Goal: Navigation & Orientation: Find specific page/section

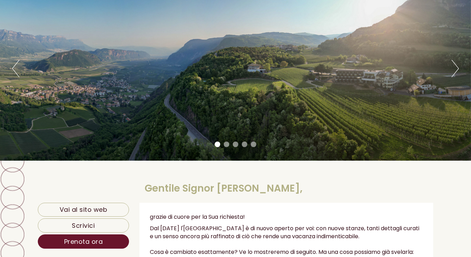
scroll to position [69, 0]
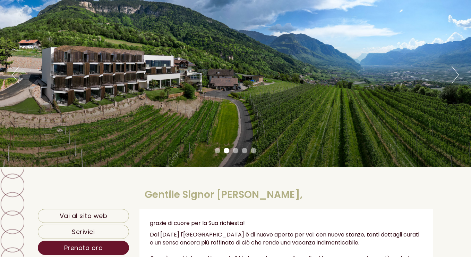
click at [458, 76] on button "Next" at bounding box center [455, 74] width 7 height 17
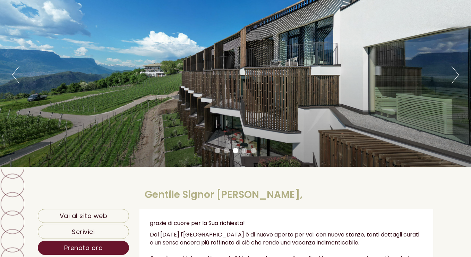
click at [458, 76] on button "Next" at bounding box center [455, 74] width 7 height 17
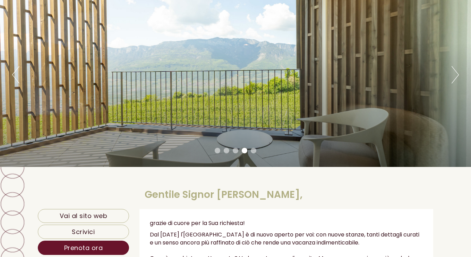
click at [458, 76] on button "Next" at bounding box center [455, 74] width 7 height 17
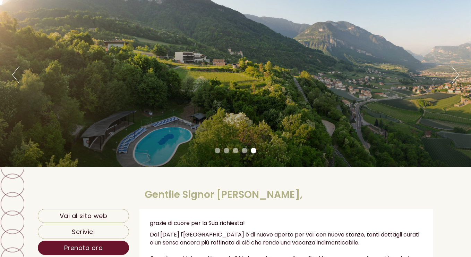
click at [458, 76] on button "Next" at bounding box center [455, 74] width 7 height 17
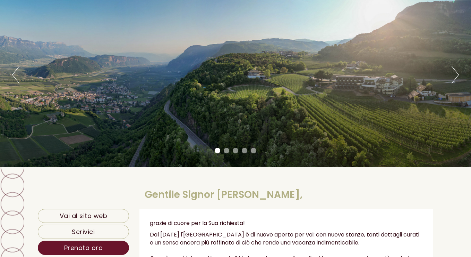
click at [458, 76] on button "Next" at bounding box center [455, 74] width 7 height 17
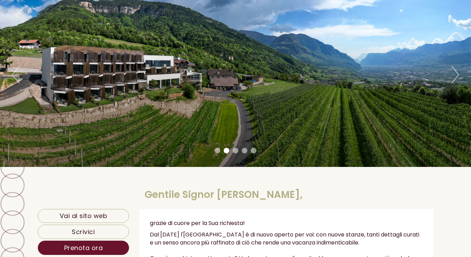
click at [458, 76] on button "Next" at bounding box center [455, 74] width 7 height 17
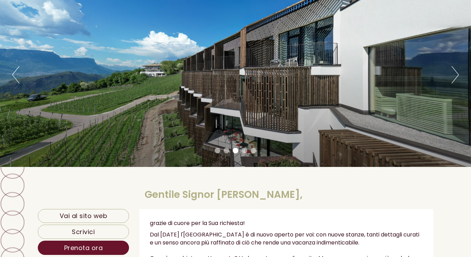
click at [458, 76] on button "Next" at bounding box center [455, 74] width 7 height 17
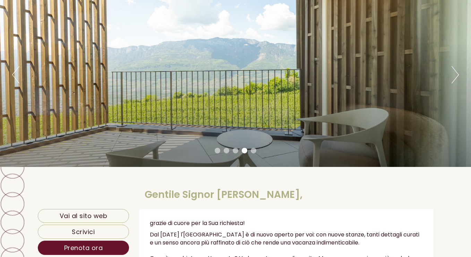
click at [458, 76] on button "Next" at bounding box center [455, 74] width 7 height 17
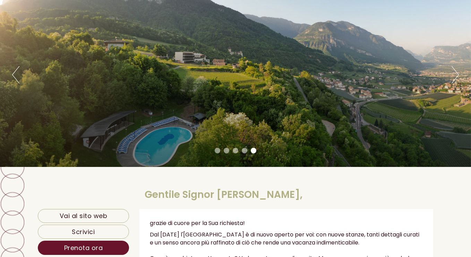
click at [458, 76] on button "Next" at bounding box center [455, 74] width 7 height 17
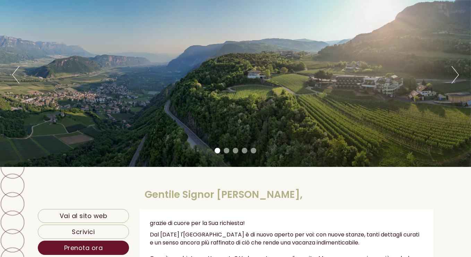
click at [458, 76] on button "Next" at bounding box center [455, 74] width 7 height 17
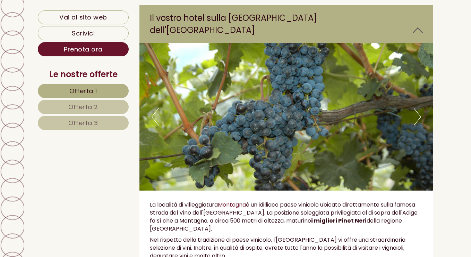
scroll to position [2291, 0]
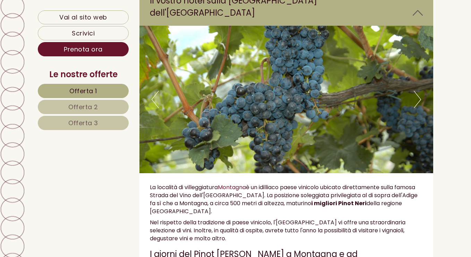
click at [73, 108] on span "Offerta 2" at bounding box center [83, 106] width 30 height 9
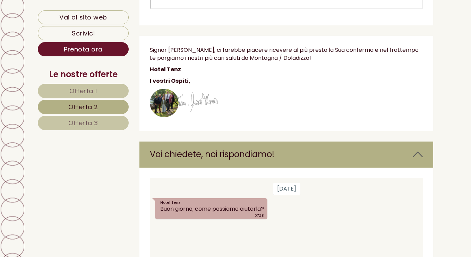
scroll to position [425, 0]
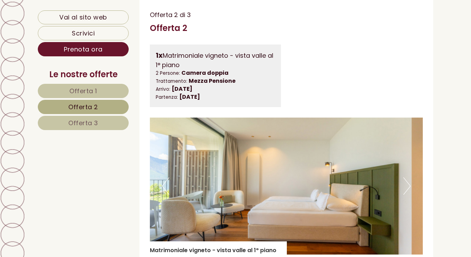
click at [79, 123] on span "Offerta 3" at bounding box center [83, 122] width 30 height 9
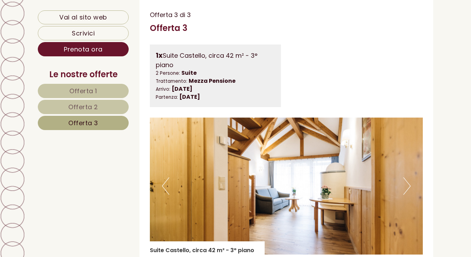
click at [83, 89] on span "Offerta 1" at bounding box center [83, 90] width 28 height 9
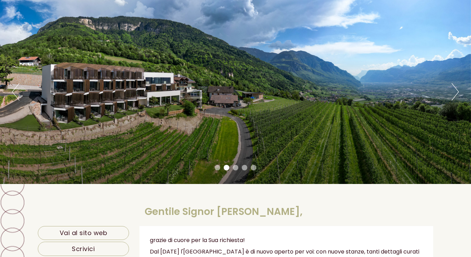
scroll to position [0, 0]
